Goal: Learn about a topic: Understand process/instructions

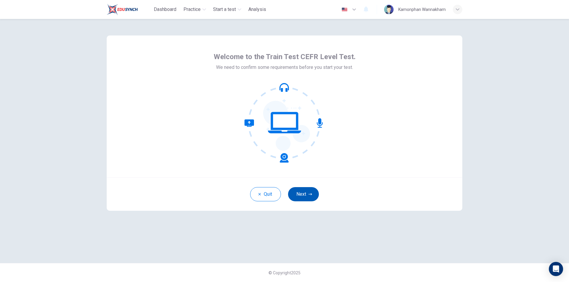
click at [313, 195] on button "Next" at bounding box center [303, 194] width 31 height 14
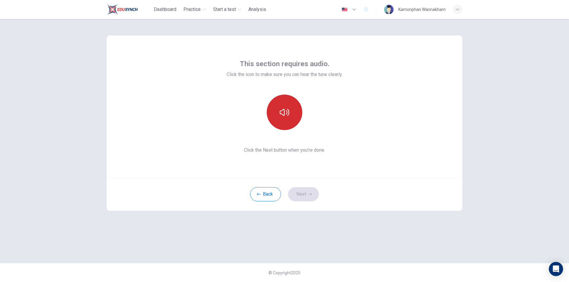
click at [281, 119] on button "button" at bounding box center [284, 113] width 36 height 36
click at [311, 194] on icon "button" at bounding box center [310, 194] width 4 height 2
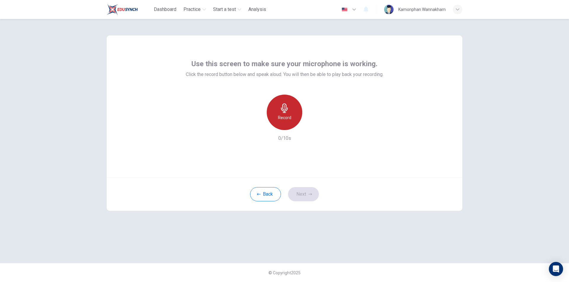
click at [283, 115] on h6 "Record" at bounding box center [284, 117] width 13 height 7
click at [311, 129] on div "button" at bounding box center [311, 125] width 9 height 9
click at [308, 196] on icon "button" at bounding box center [310, 195] width 4 height 4
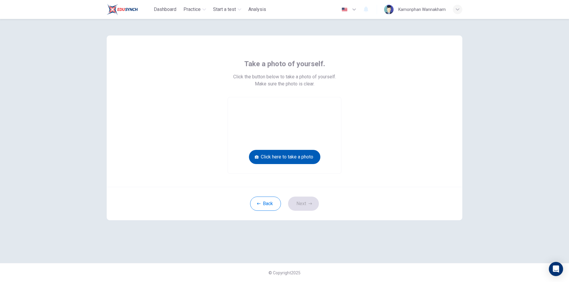
click at [284, 158] on button "Click here to take a photo" at bounding box center [284, 157] width 71 height 14
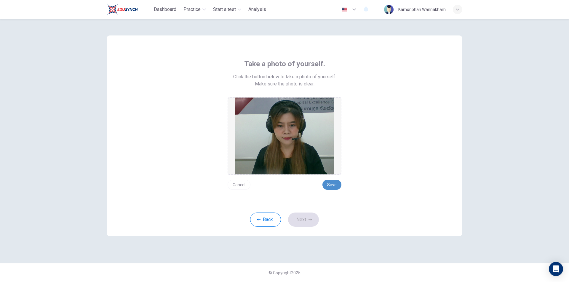
click at [328, 185] on button "Save" at bounding box center [331, 185] width 19 height 10
click at [312, 221] on button "Next" at bounding box center [303, 220] width 31 height 14
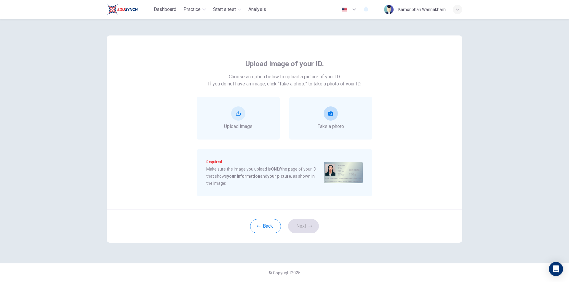
click at [333, 115] on button "take photo" at bounding box center [330, 114] width 14 height 14
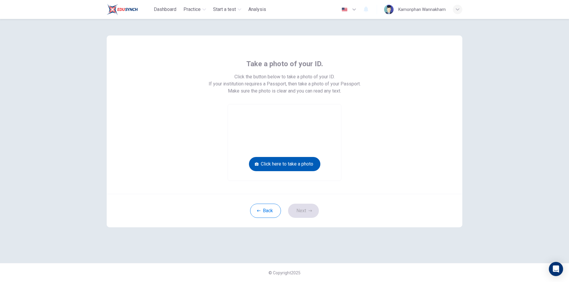
click at [292, 163] on button "Click here to take a photo" at bounding box center [284, 164] width 71 height 14
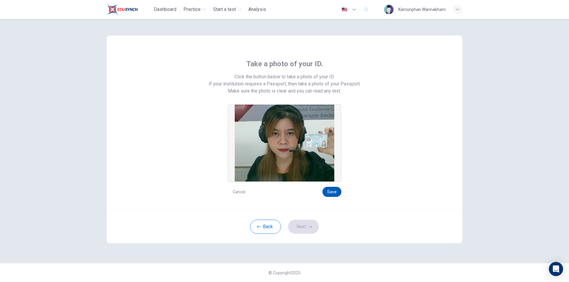
click at [331, 195] on button "Save" at bounding box center [331, 192] width 19 height 10
click at [309, 226] on icon "button" at bounding box center [310, 227] width 4 height 4
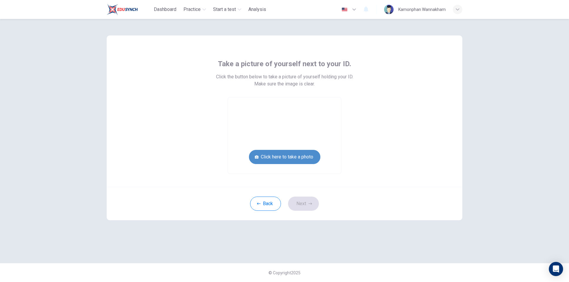
click at [280, 157] on button "Click here to take a photo" at bounding box center [284, 157] width 71 height 14
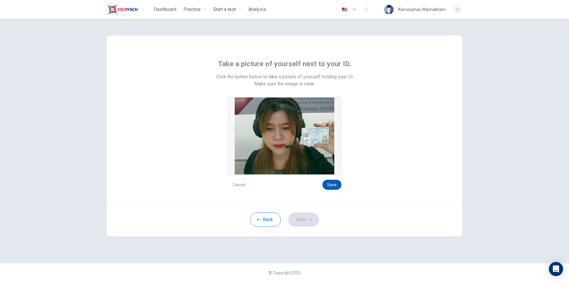
click at [334, 186] on button "Save" at bounding box center [331, 185] width 19 height 10
click at [306, 224] on button "Next" at bounding box center [303, 220] width 31 height 14
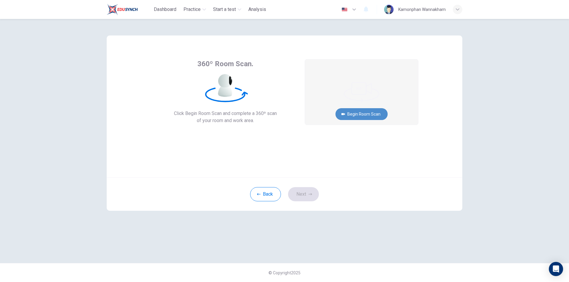
click at [371, 115] on button "Begin Room Scan" at bounding box center [361, 114] width 52 height 12
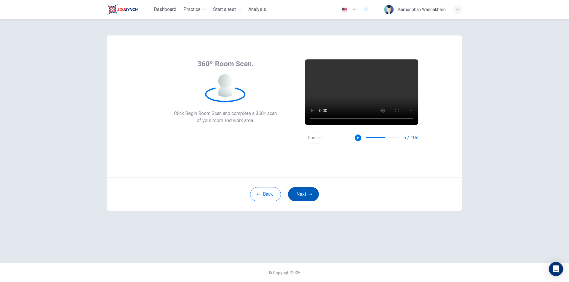
click at [307, 195] on button "Next" at bounding box center [303, 194] width 31 height 14
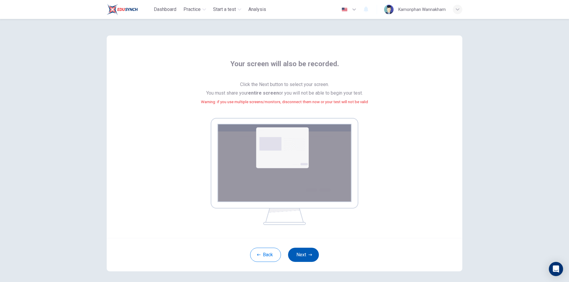
click at [294, 253] on button "Next" at bounding box center [303, 255] width 31 height 14
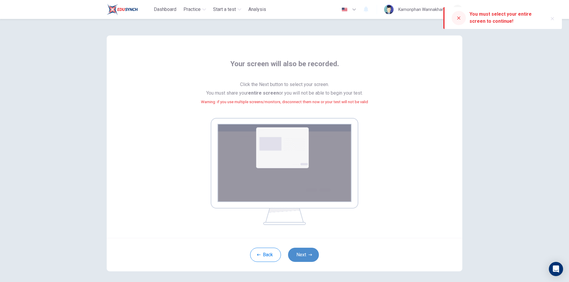
click at [301, 256] on button "Next" at bounding box center [303, 255] width 31 height 14
click at [301, 252] on button "Next" at bounding box center [303, 255] width 31 height 14
click at [306, 253] on button "Next" at bounding box center [303, 255] width 31 height 14
click at [455, 18] on div at bounding box center [458, 18] width 14 height 14
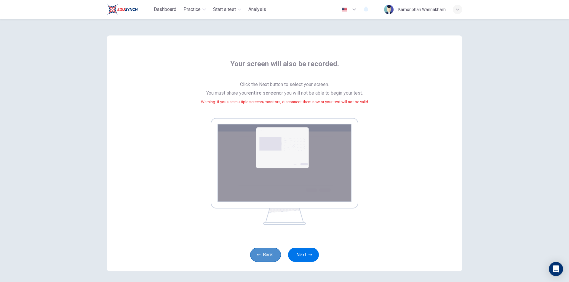
click at [258, 253] on icon "button" at bounding box center [259, 255] width 4 height 4
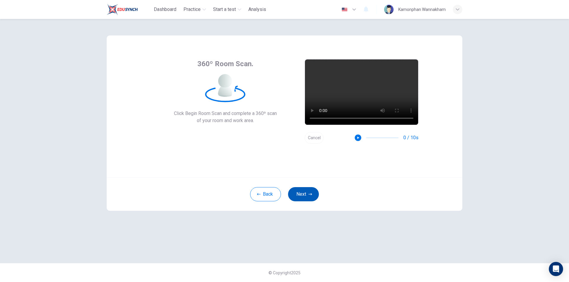
click at [305, 190] on button "Next" at bounding box center [303, 194] width 31 height 14
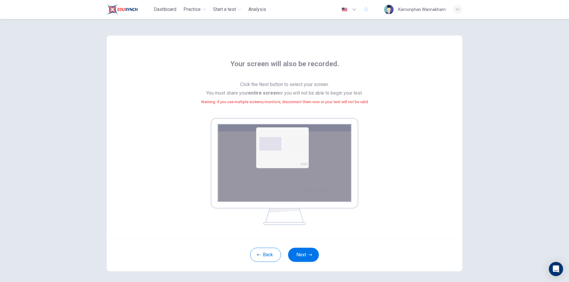
click at [283, 173] on img at bounding box center [284, 171] width 147 height 107
click at [308, 255] on icon "button" at bounding box center [310, 255] width 4 height 2
click at [276, 169] on img at bounding box center [284, 171] width 147 height 107
click at [297, 252] on button "Next" at bounding box center [303, 255] width 31 height 14
click at [362, 117] on div "Your screen will also be recorded. Click the Next button to select your screen.…" at bounding box center [284, 142] width 268 height 166
